Goal: Communication & Community: Participate in discussion

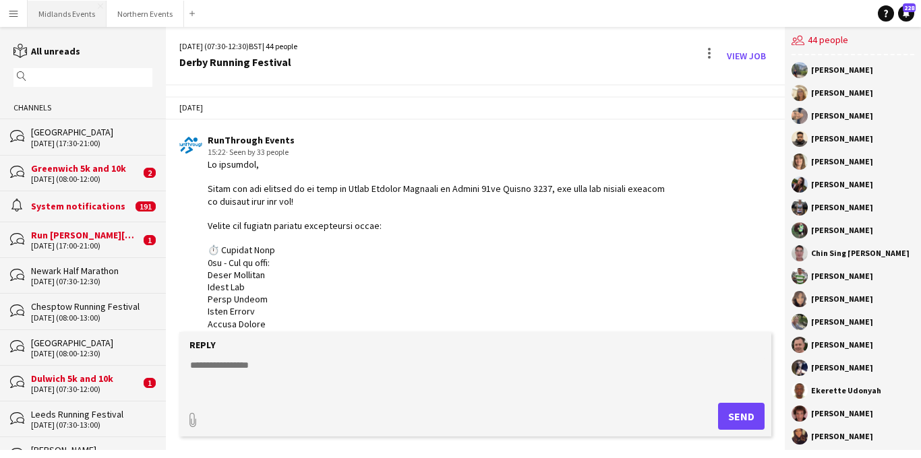
click at [73, 12] on button "Midlands Events Close" at bounding box center [67, 14] width 79 height 26
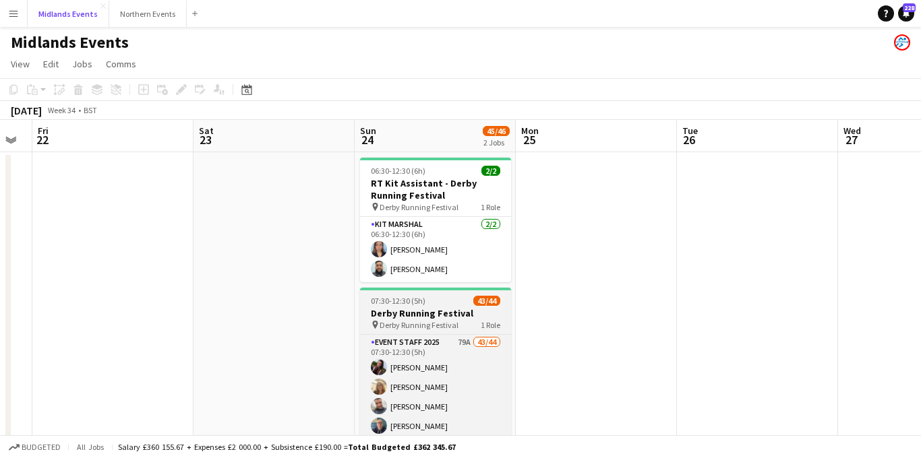
scroll to position [0, 478]
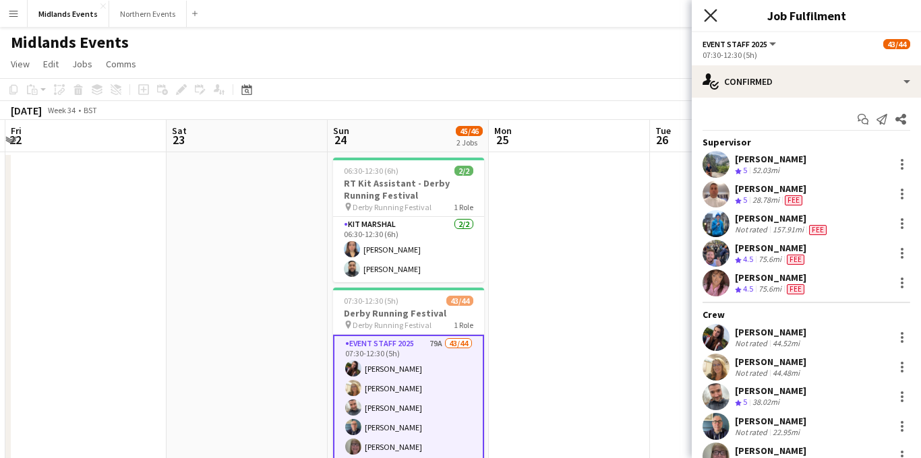
click at [708, 14] on icon at bounding box center [710, 15] width 13 height 13
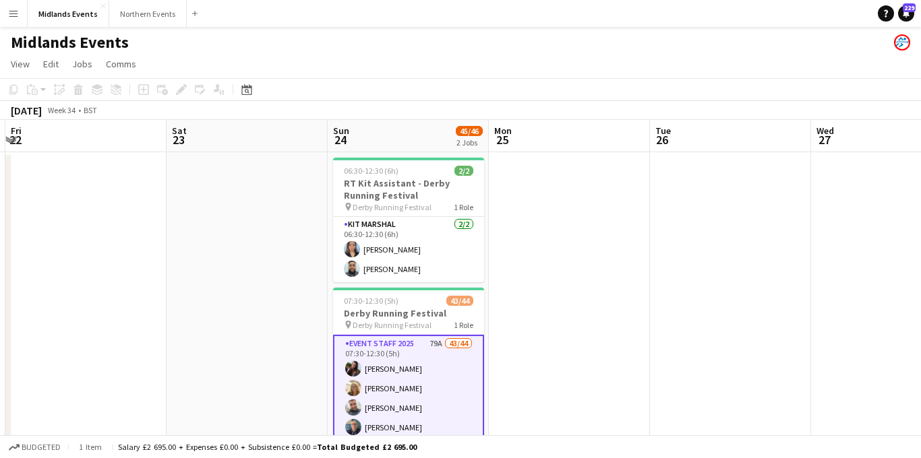
click at [11, 18] on app-icon "Menu" at bounding box center [13, 13] width 11 height 11
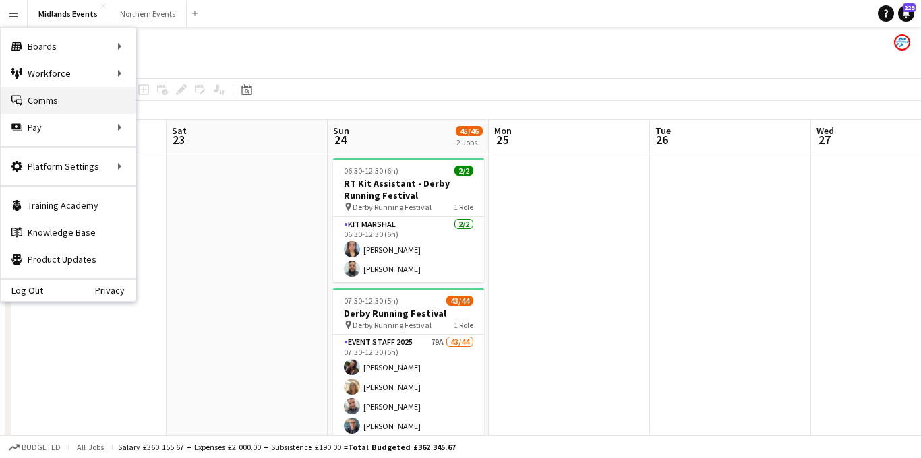
click at [26, 96] on link "Comms Comms" at bounding box center [68, 100] width 135 height 27
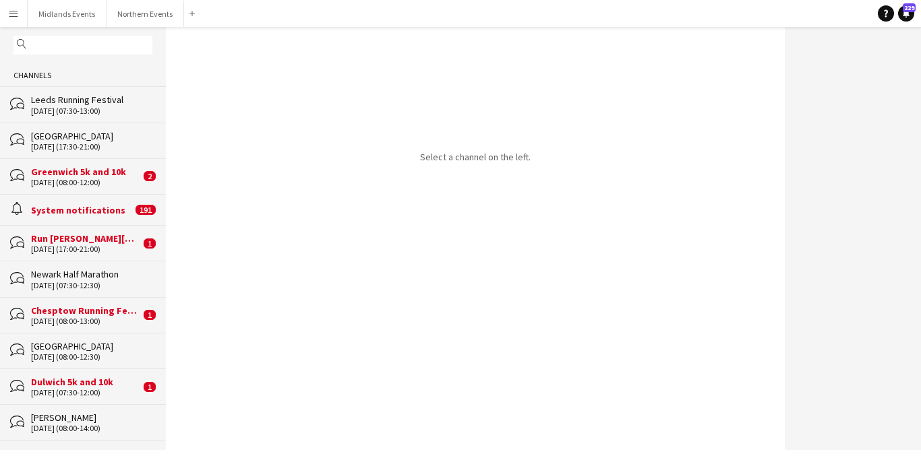
scroll to position [47, 0]
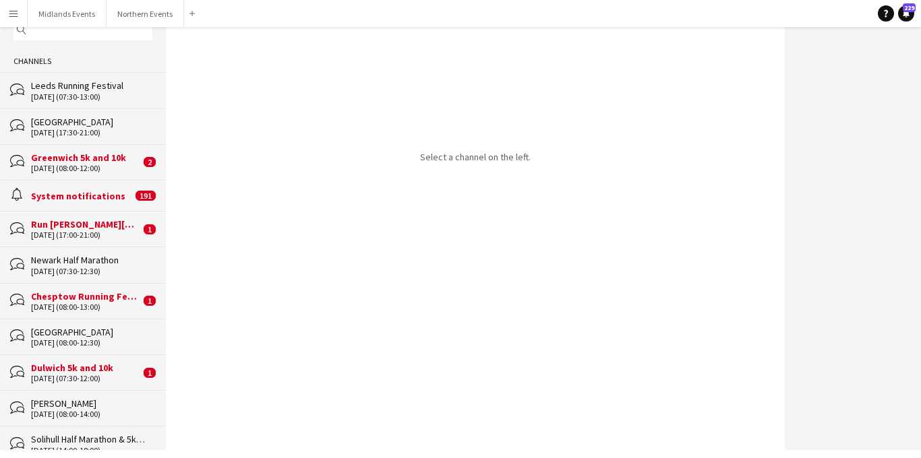
click at [102, 296] on div "Chesptow Running Festival" at bounding box center [85, 296] width 109 height 12
